Goal: Task Accomplishment & Management: Manage account settings

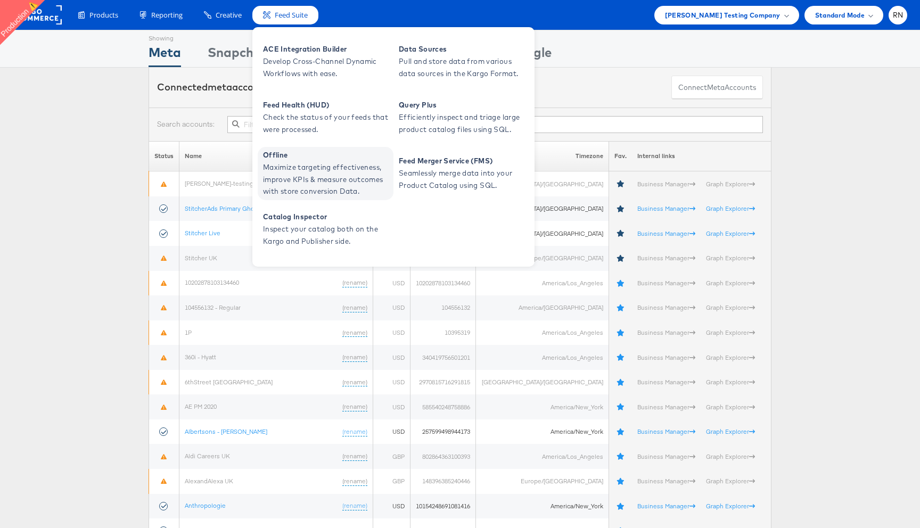
click at [313, 160] on span "Offline" at bounding box center [327, 155] width 128 height 12
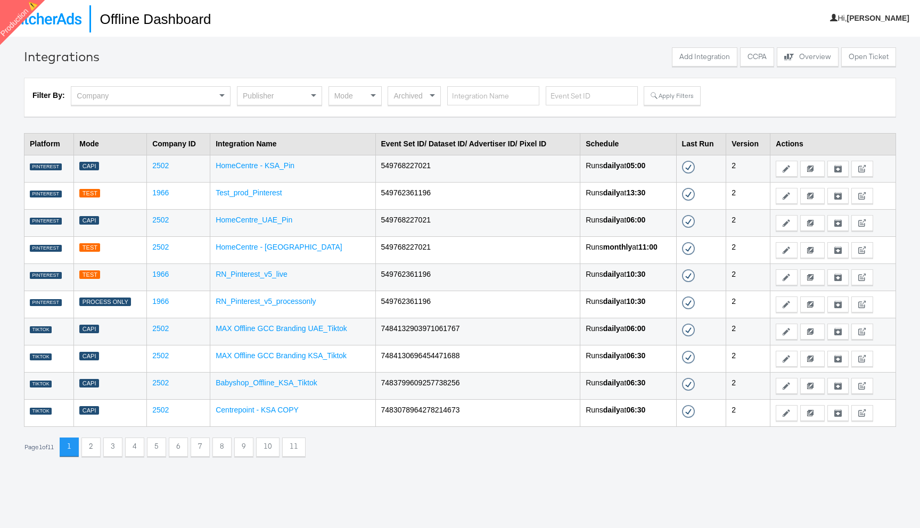
click at [262, 100] on div "Publisher" at bounding box center [280, 96] width 84 height 18
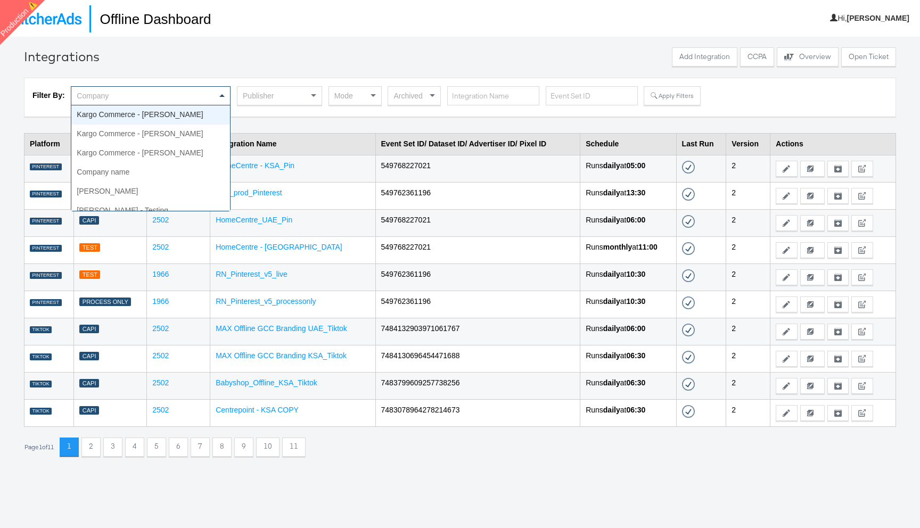
click at [188, 88] on div "Company" at bounding box center [150, 96] width 159 height 18
type input "forw"
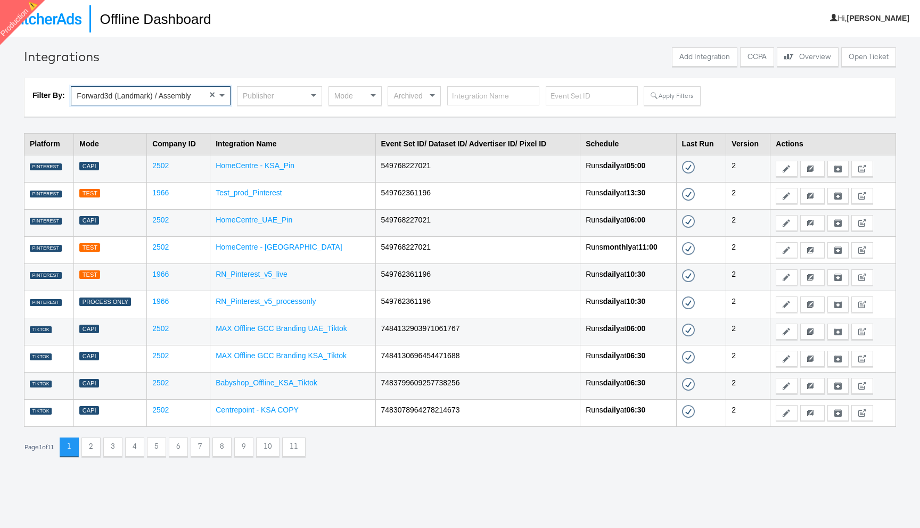
click at [257, 99] on div "Publisher" at bounding box center [280, 96] width 84 height 18
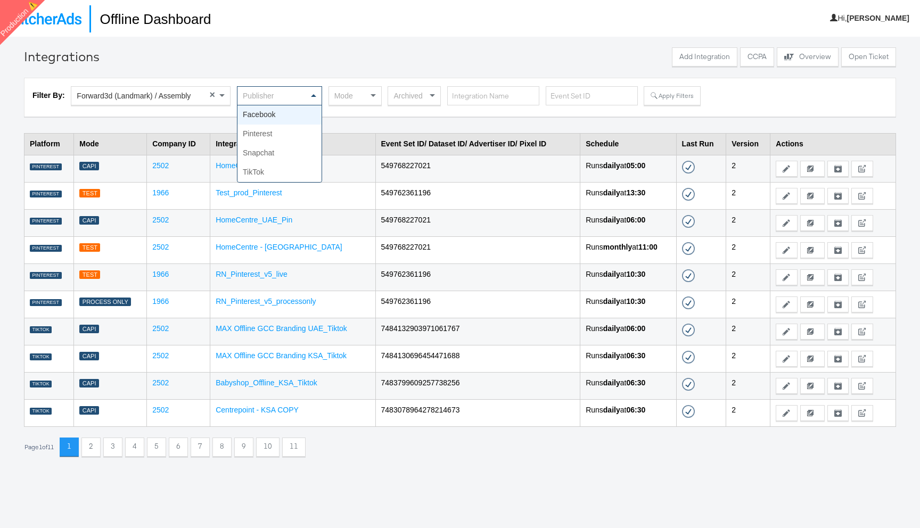
click at [154, 96] on span "Forward3d (Landmark) / Assembly" at bounding box center [134, 96] width 114 height 9
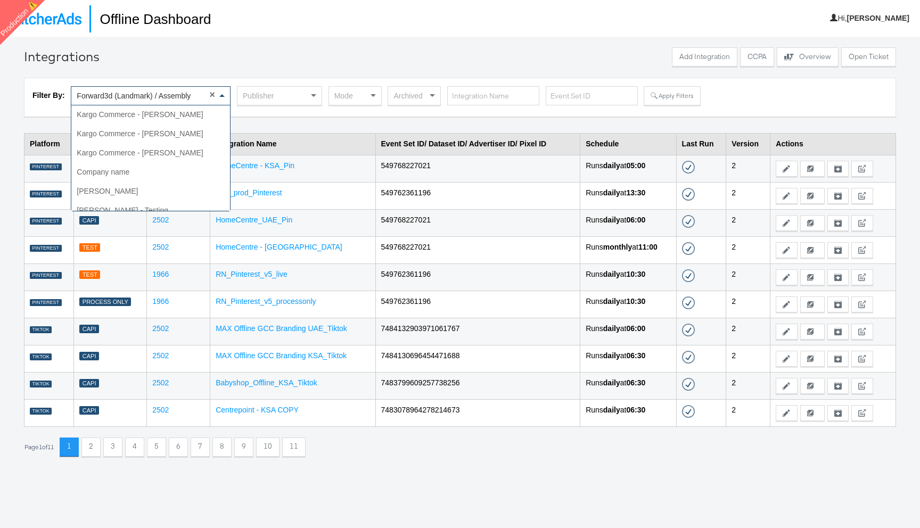
scroll to position [1208, 0]
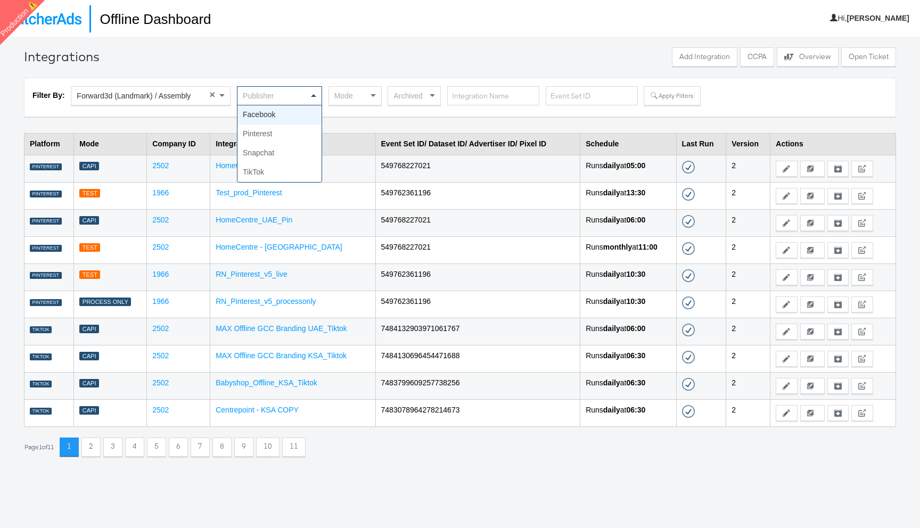
click at [273, 89] on div "Publisher" at bounding box center [280, 96] width 84 height 18
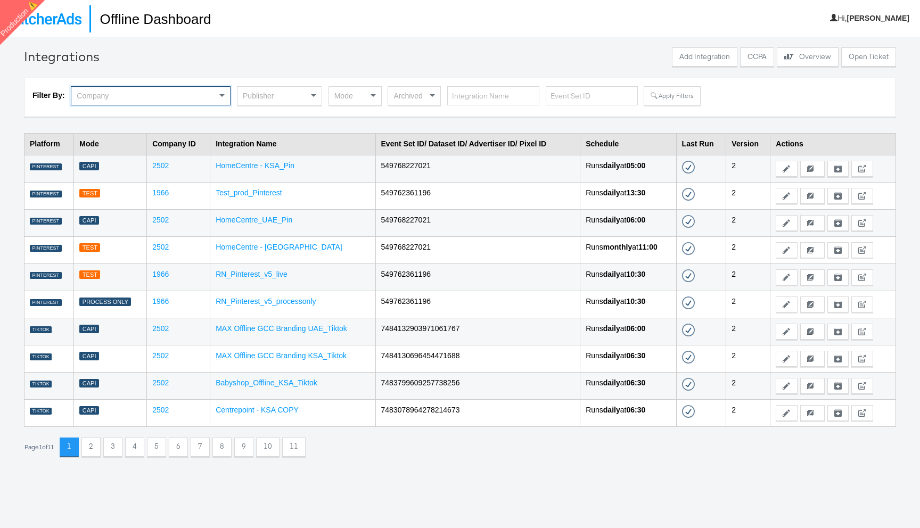
click at [259, 94] on div "Publisher" at bounding box center [280, 96] width 84 height 18
click at [675, 96] on button "Apply Filters" at bounding box center [672, 95] width 56 height 19
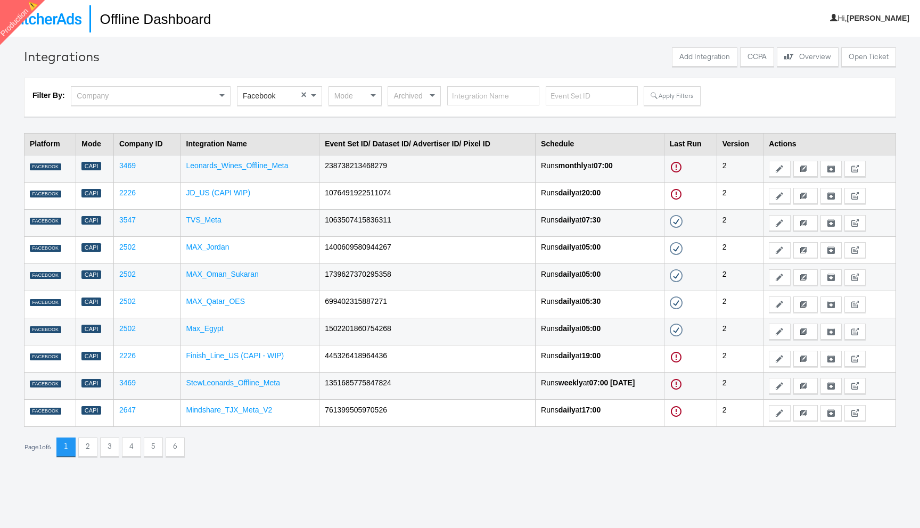
scroll to position [37, 0]
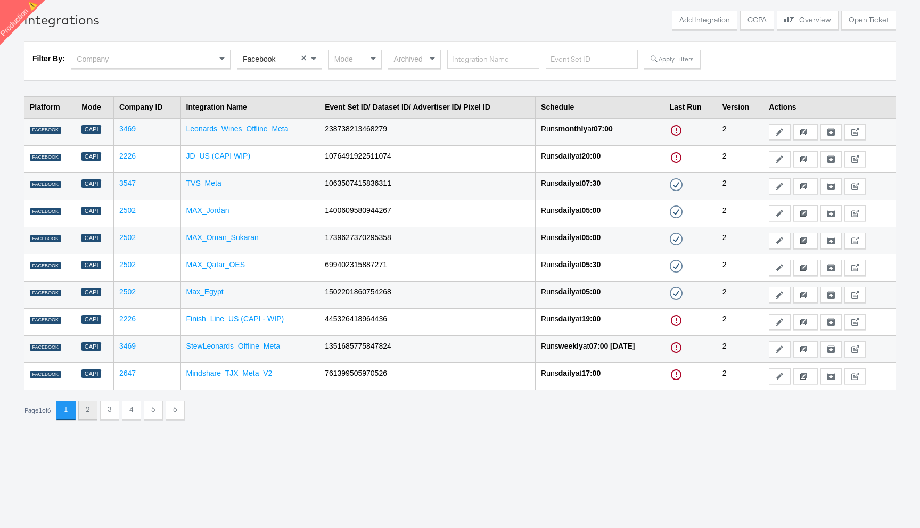
click at [93, 412] on button "2" at bounding box center [87, 410] width 19 height 19
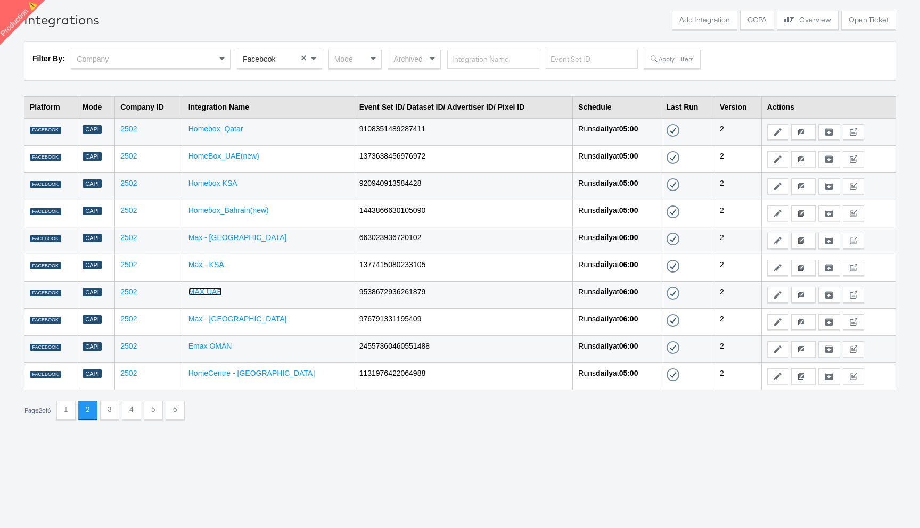
click at [216, 292] on link "MAX UAE" at bounding box center [206, 292] width 34 height 9
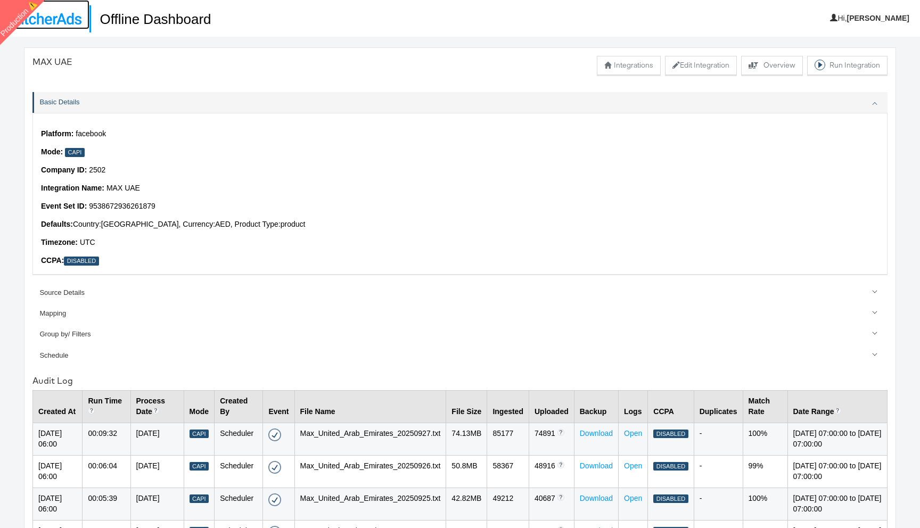
click at [53, 14] on img at bounding box center [45, 19] width 74 height 12
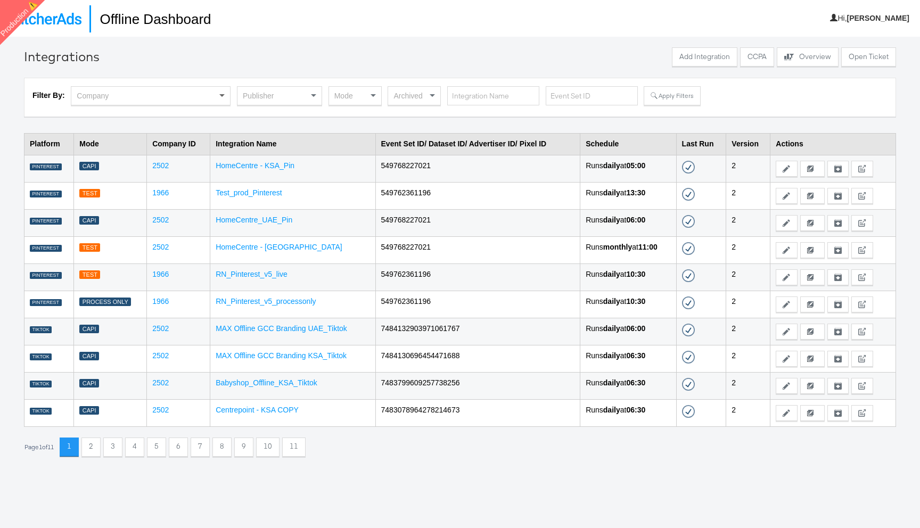
click at [220, 96] on span at bounding box center [221, 96] width 5 height 4
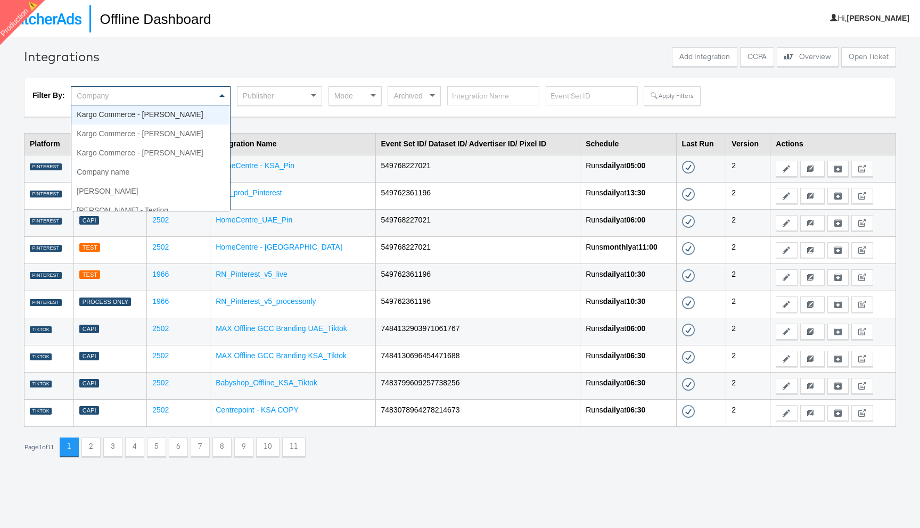
click at [301, 94] on div "Publisher" at bounding box center [280, 96] width 84 height 18
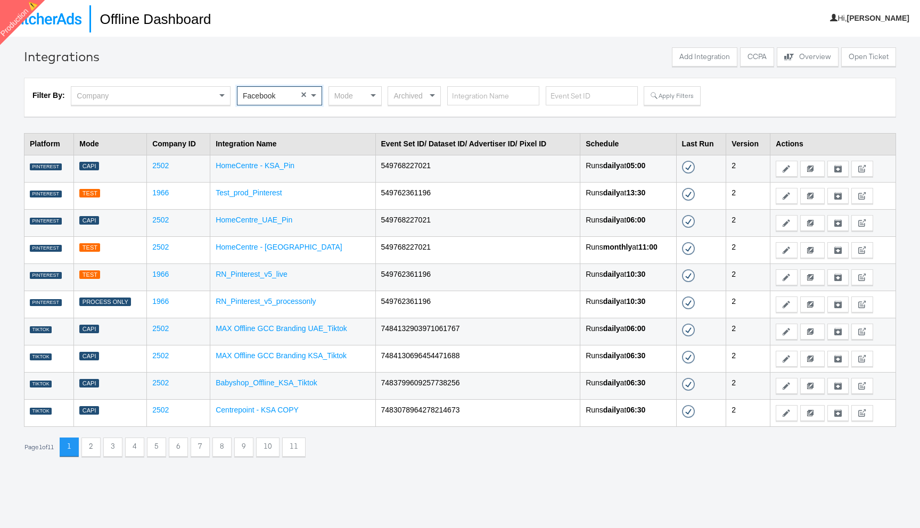
click at [354, 100] on div "Mode" at bounding box center [355, 96] width 52 height 18
click at [652, 92] on button "Apply Filters" at bounding box center [672, 95] width 56 height 19
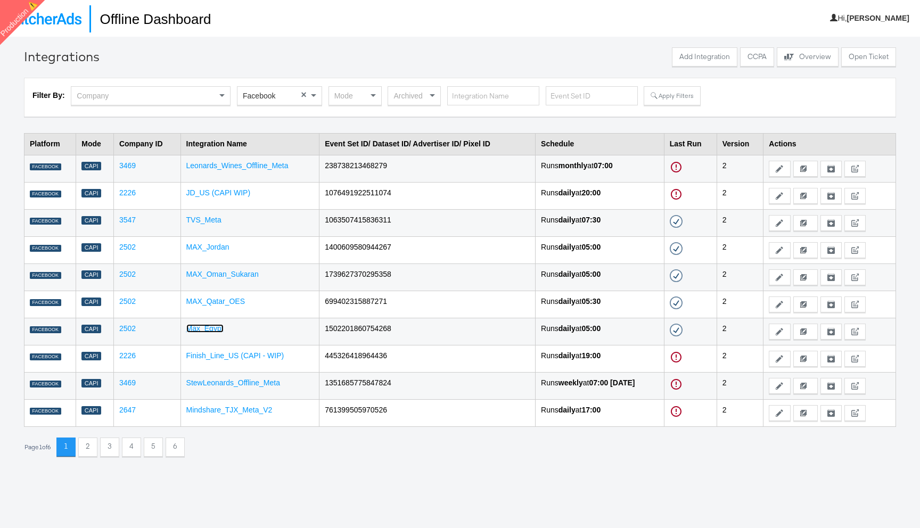
click at [202, 328] on link "Max_Egypt" at bounding box center [204, 328] width 37 height 9
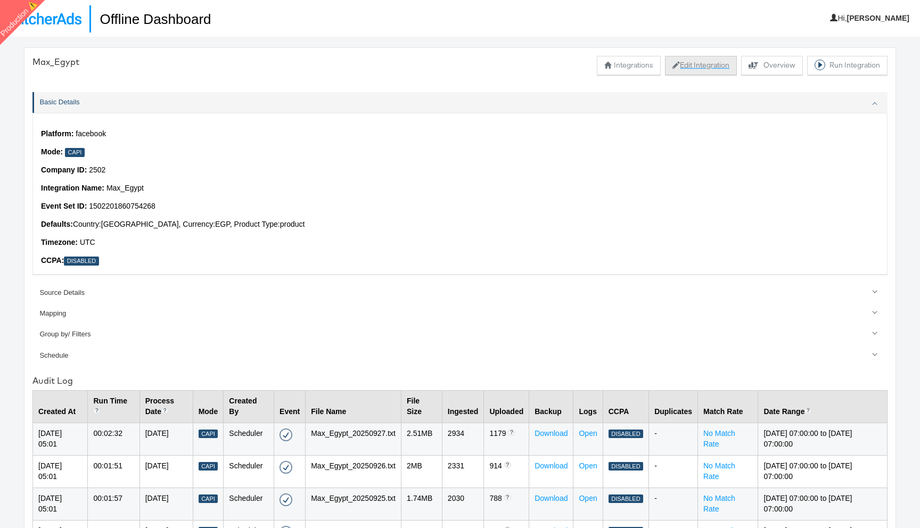
click at [699, 68] on button "Edit Integration" at bounding box center [701, 65] width 72 height 19
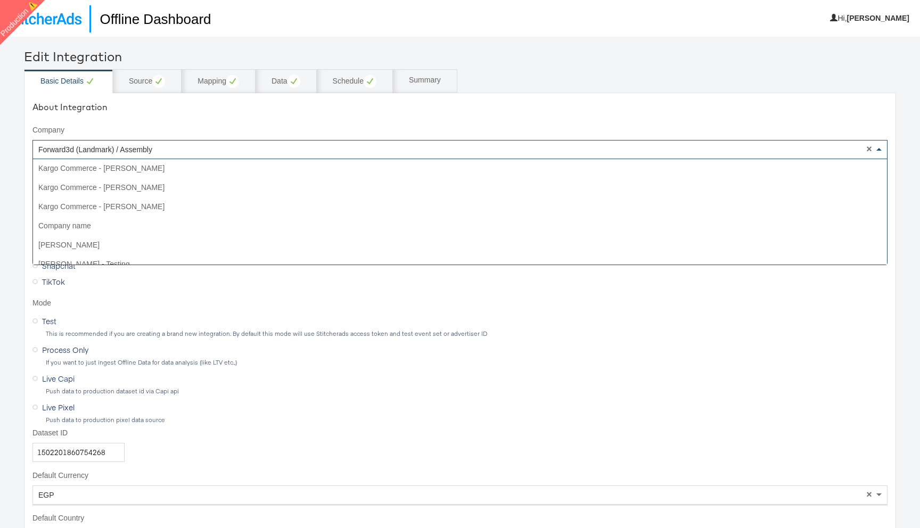
click at [212, 152] on div "Forward3d (Landmark) / Assembly" at bounding box center [460, 150] width 854 height 18
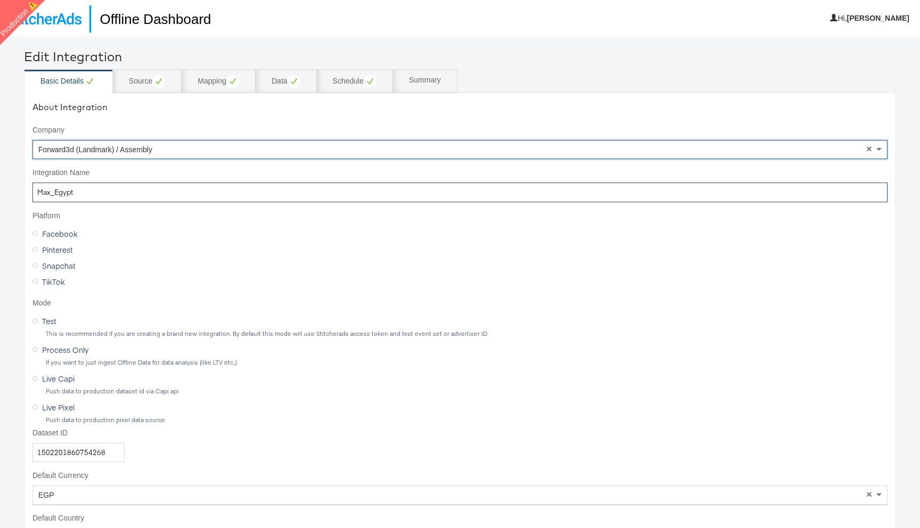
click at [168, 189] on input "Max_Egypt" at bounding box center [459, 193] width 855 height 20
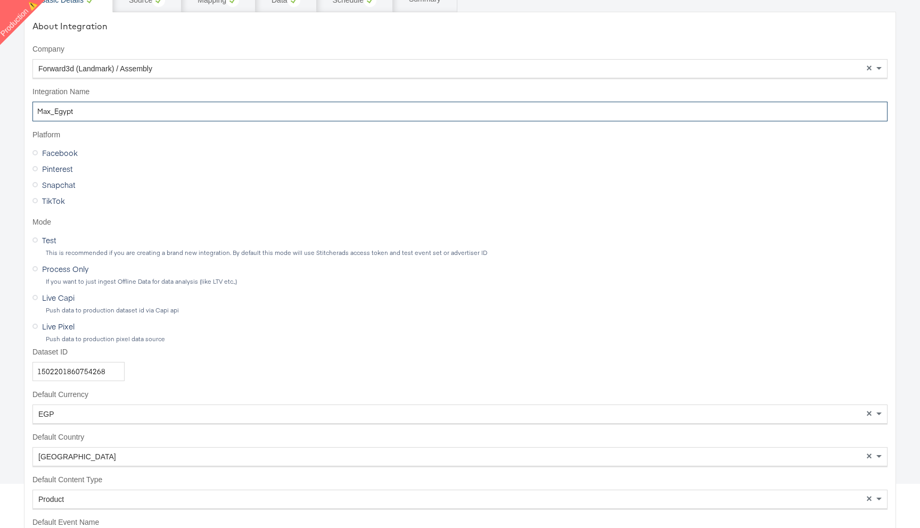
scroll to position [0, 0]
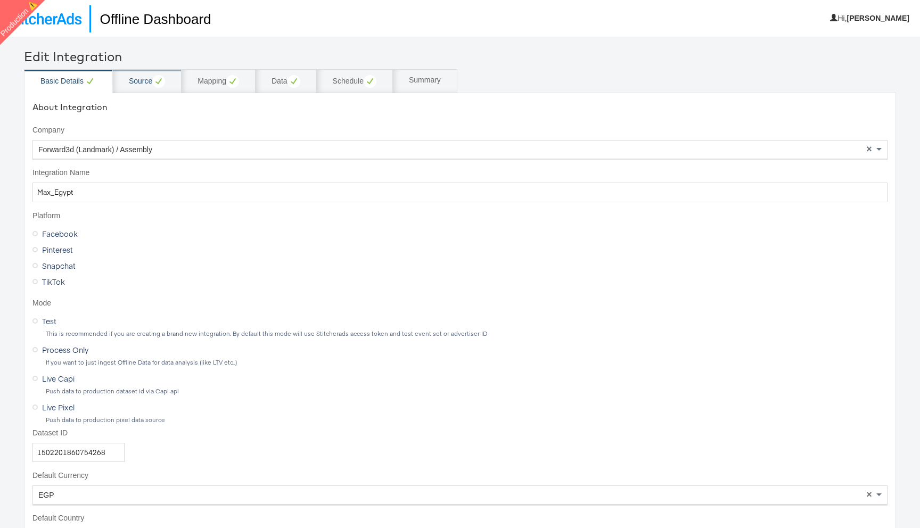
click at [150, 79] on div "Source" at bounding box center [147, 81] width 36 height 13
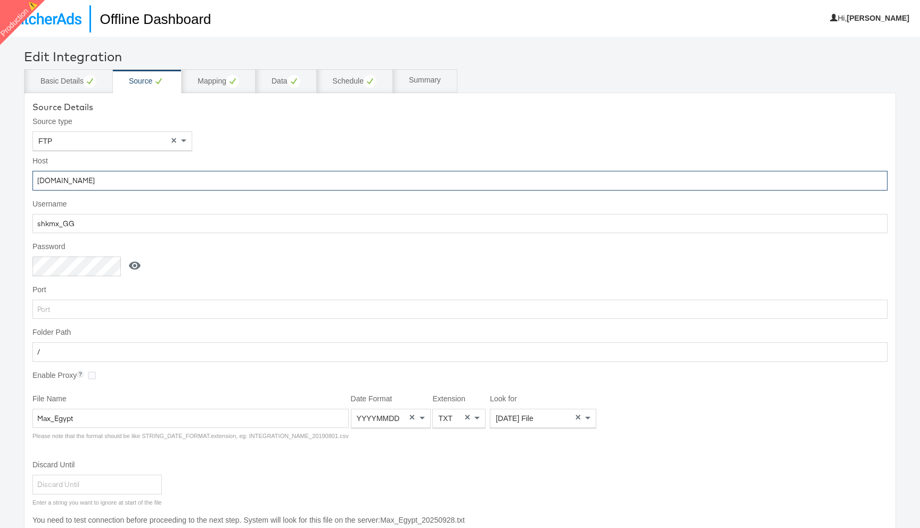
click at [118, 175] on input "[DOMAIN_NAME]" at bounding box center [459, 181] width 855 height 20
click at [153, 218] on input "shkmx_GG" at bounding box center [459, 224] width 855 height 20
click at [139, 264] on icon at bounding box center [135, 266] width 12 height 8
click at [103, 265] on input "5M%o4Dk:" at bounding box center [78, 267] width 92 height 20
click at [107, 422] on input "Max_Egypt" at bounding box center [190, 419] width 316 height 20
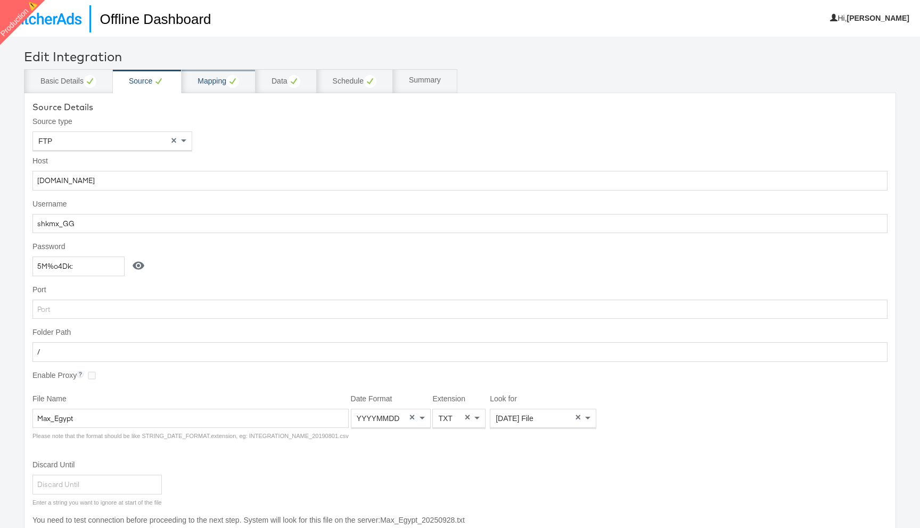
click at [233, 78] on circle at bounding box center [232, 81] width 13 height 13
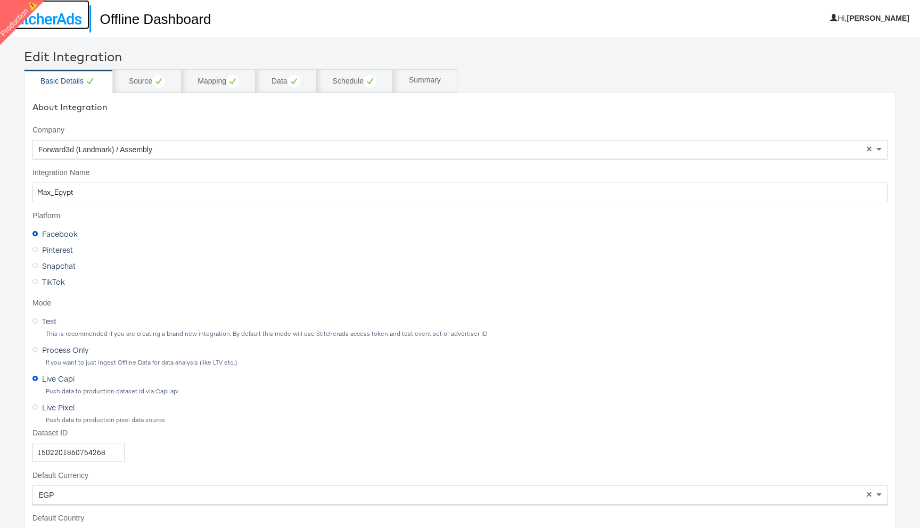
click at [68, 14] on img at bounding box center [45, 19] width 74 height 12
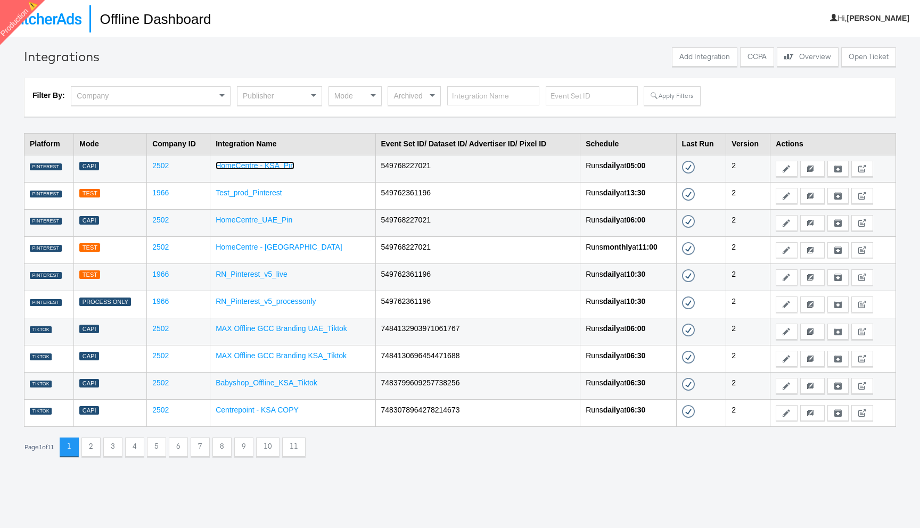
click at [243, 166] on link "HomeCentre - KSA_Pin" at bounding box center [255, 165] width 79 height 9
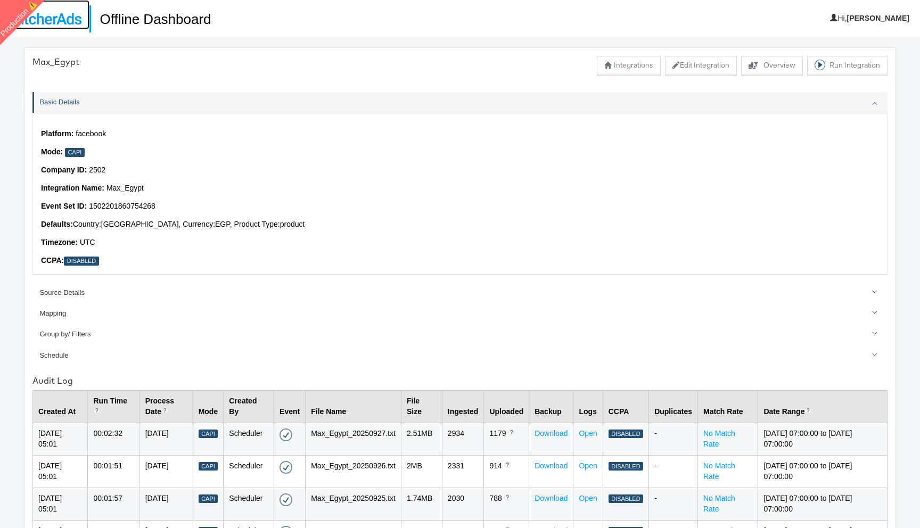
click at [50, 21] on img at bounding box center [45, 19] width 74 height 12
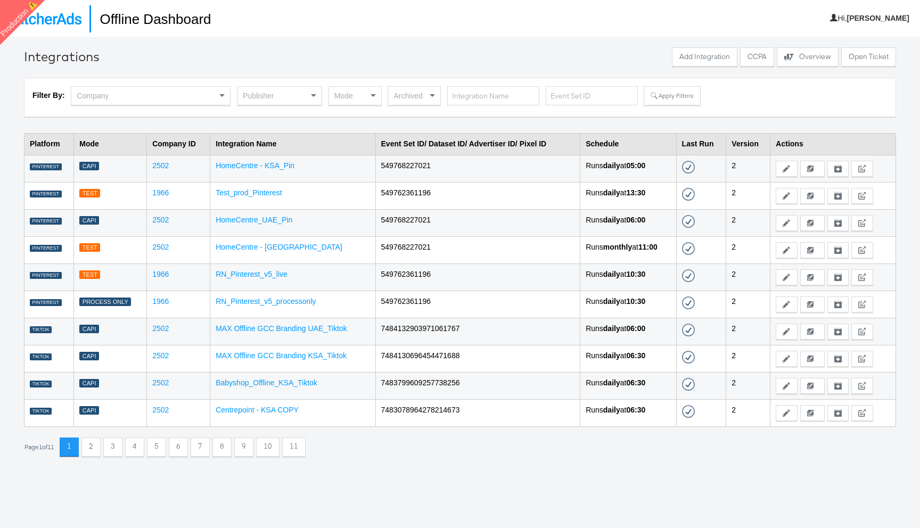
click at [269, 91] on div "Publisher" at bounding box center [280, 96] width 84 height 18
click at [344, 93] on div "Mode" at bounding box center [355, 96] width 52 height 18
click at [652, 99] on button "Apply Filters" at bounding box center [672, 95] width 56 height 19
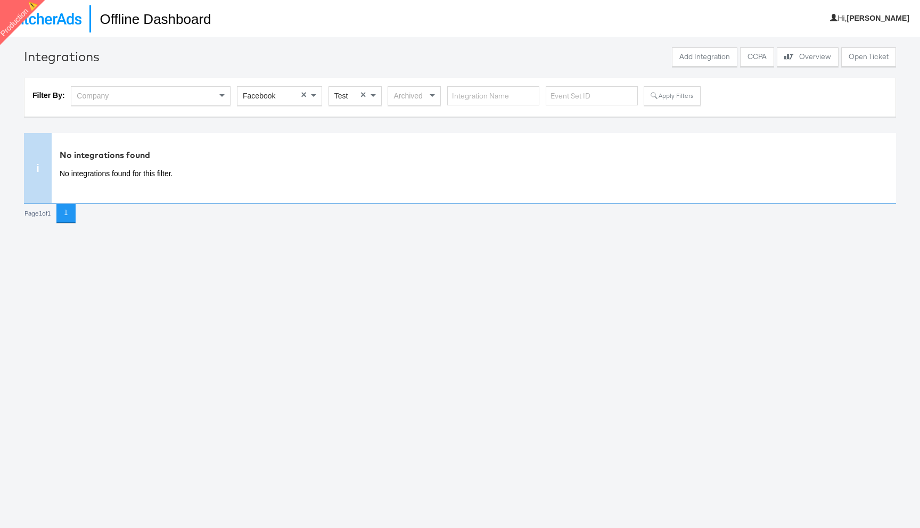
click at [347, 93] on span "Test" at bounding box center [342, 96] width 14 height 9
click at [661, 100] on button "Apply Filters" at bounding box center [672, 95] width 56 height 19
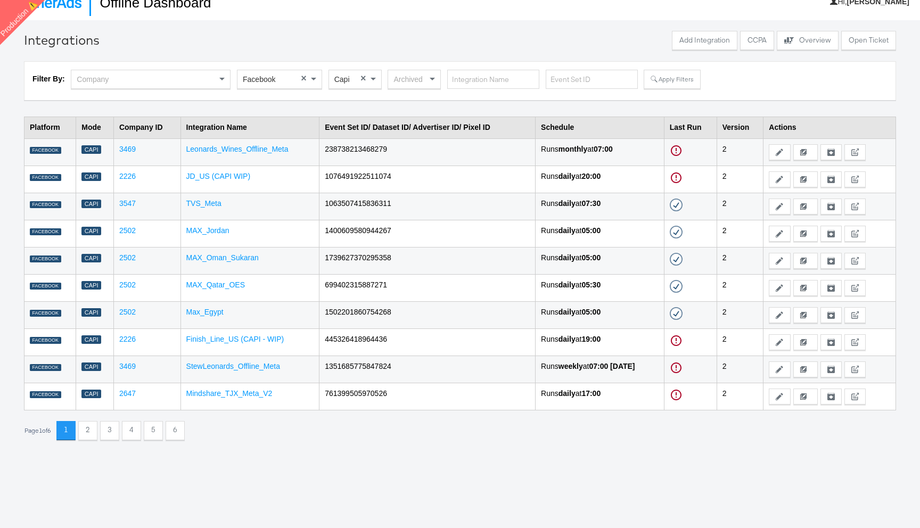
scroll to position [37, 0]
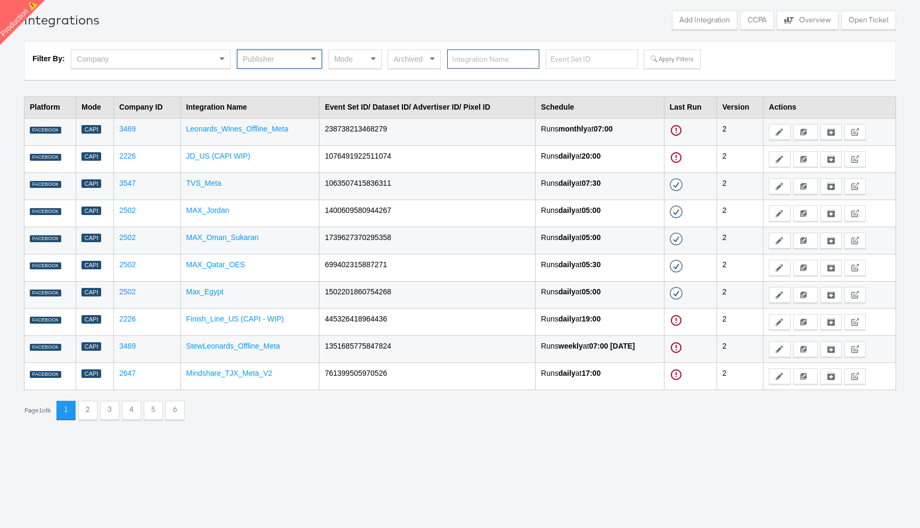
click at [476, 60] on input "text" at bounding box center [493, 60] width 92 height 20
type input "RN"
click at [667, 53] on button "Apply Filters" at bounding box center [672, 59] width 56 height 19
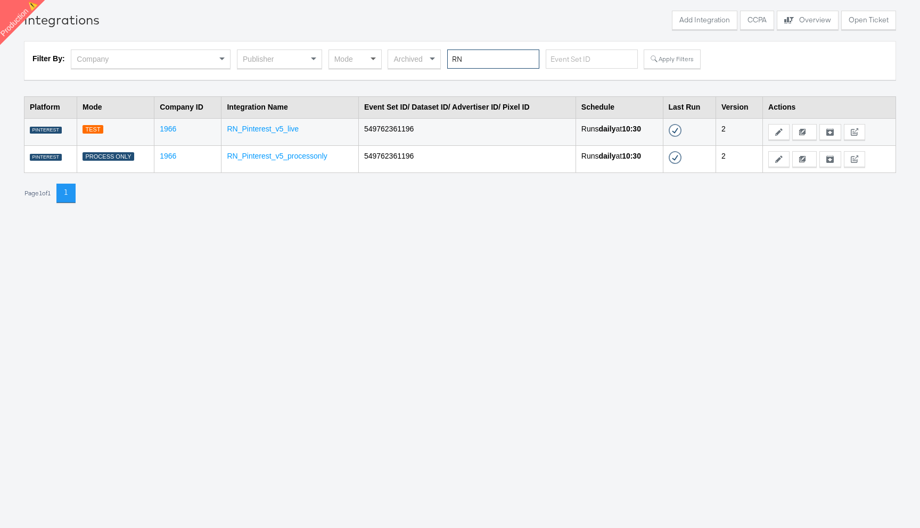
drag, startPoint x: 482, startPoint y: 62, endPoint x: 371, endPoint y: 62, distance: 110.8
click at [371, 62] on div "Filter By: Company Publisher Mode Archived RN Apply Filters" at bounding box center [459, 61] width 855 height 22
type input "cc"
click at [686, 65] on button "Apply Filters" at bounding box center [672, 59] width 56 height 19
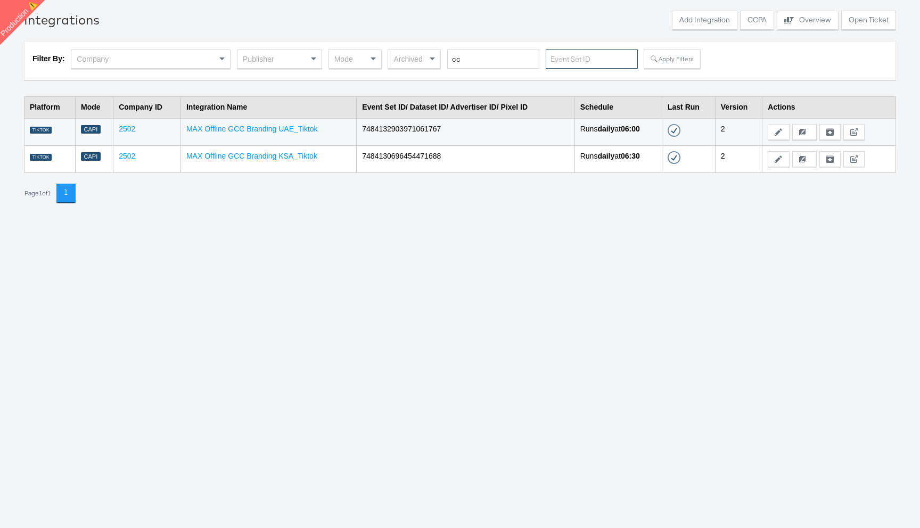
click at [565, 59] on input "text" at bounding box center [592, 60] width 92 height 20
click at [476, 64] on input "cc" at bounding box center [493, 60] width 92 height 20
type input "luke"
click at [664, 64] on button "Apply Filters" at bounding box center [672, 59] width 56 height 19
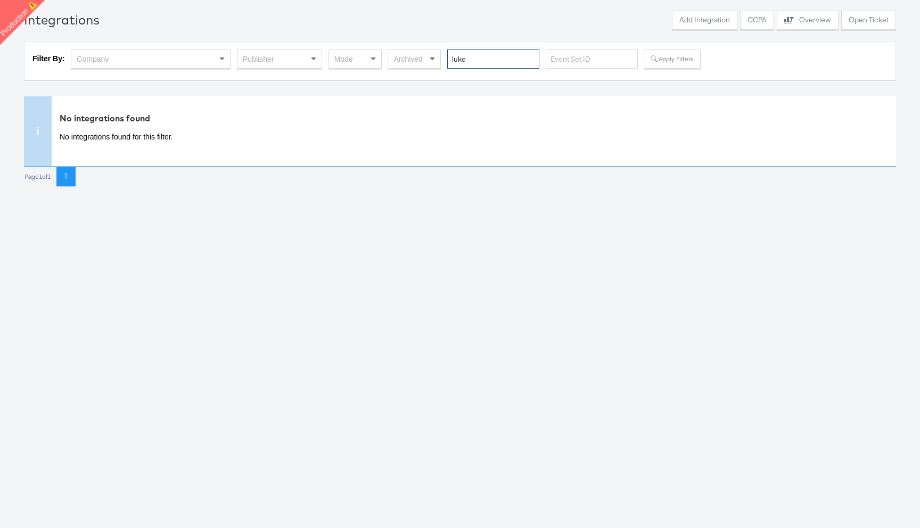
drag, startPoint x: 477, startPoint y: 61, endPoint x: 428, endPoint y: 61, distance: 48.5
click at [429, 61] on div "Filter By: Company Publisher Mode Archived luke Apply Filters" at bounding box center [459, 61] width 855 height 22
click at [297, 62] on div "Publisher" at bounding box center [280, 59] width 84 height 18
click at [360, 56] on div "Mode" at bounding box center [355, 59] width 52 height 18
click at [655, 66] on button "Apply Filters" at bounding box center [672, 59] width 56 height 19
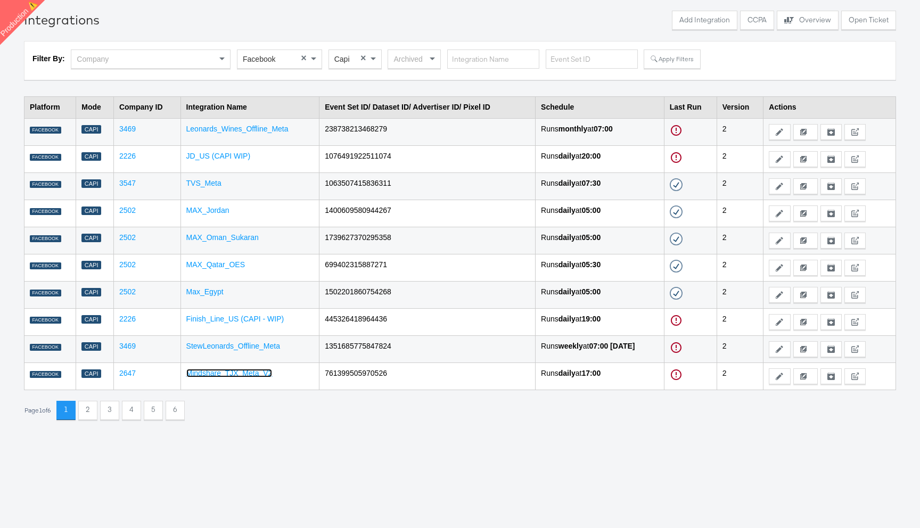
click at [249, 371] on link "Mindshare_TJX_Meta_V2" at bounding box center [229, 373] width 86 height 9
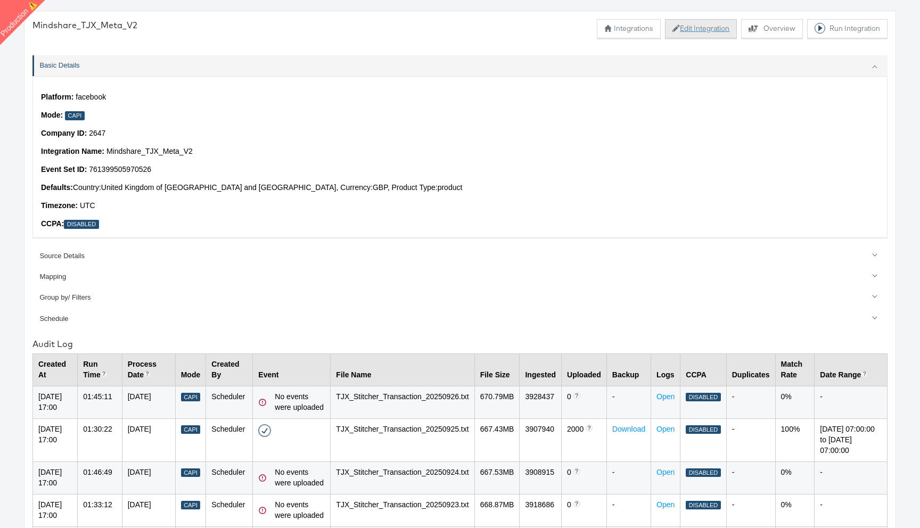
click at [703, 27] on button "Edit Integration" at bounding box center [701, 28] width 72 height 19
